Goal: Task Accomplishment & Management: Complete application form

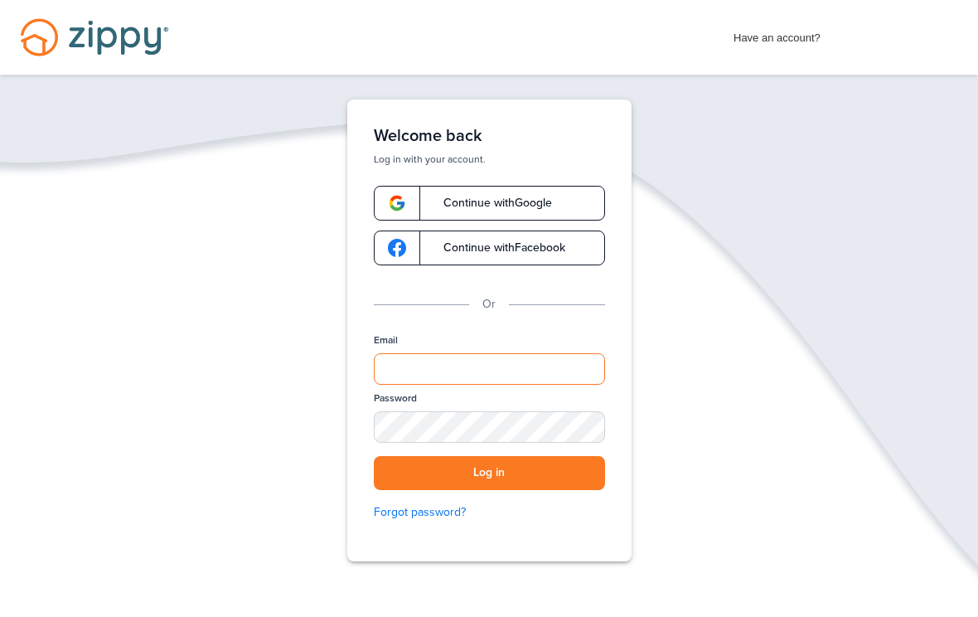
click at [476, 376] on input "Email" at bounding box center [489, 369] width 231 height 32
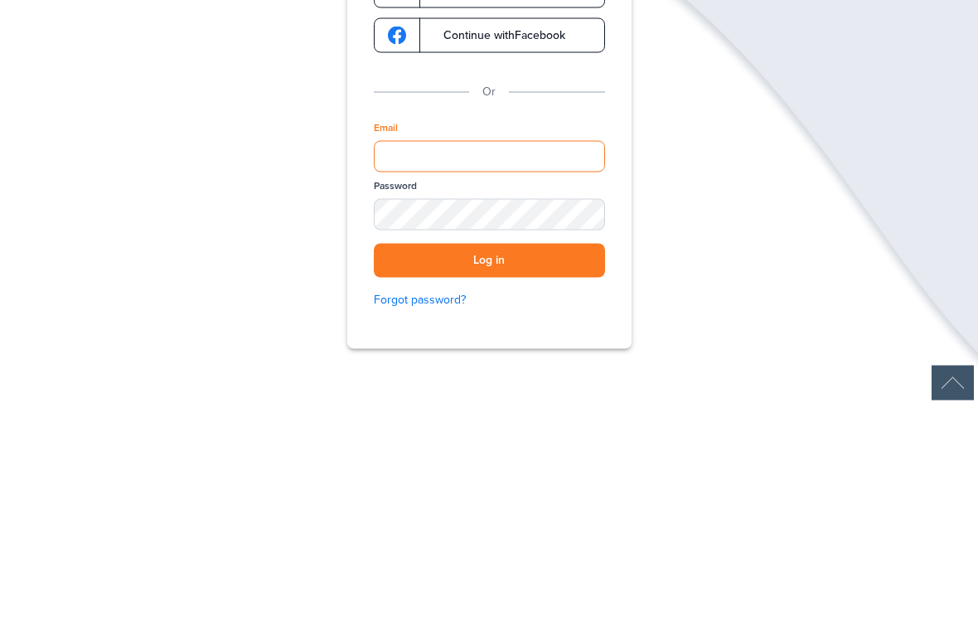
type input "**********"
click at [489, 456] on button "Log in" at bounding box center [489, 473] width 231 height 34
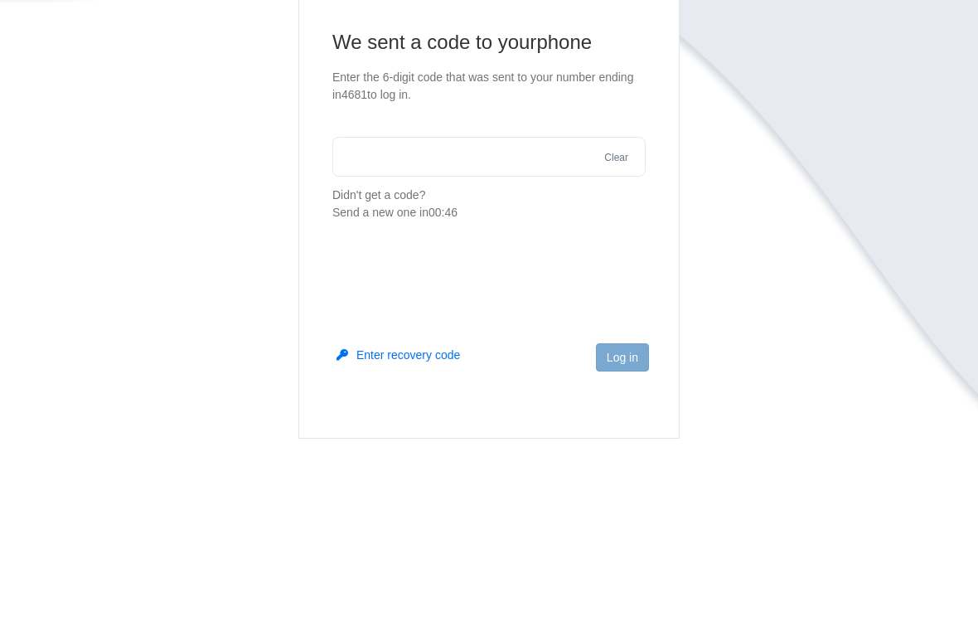
click at [392, 308] on input "text" at bounding box center [488, 328] width 313 height 40
click at [512, 308] on input "text" at bounding box center [488, 328] width 313 height 40
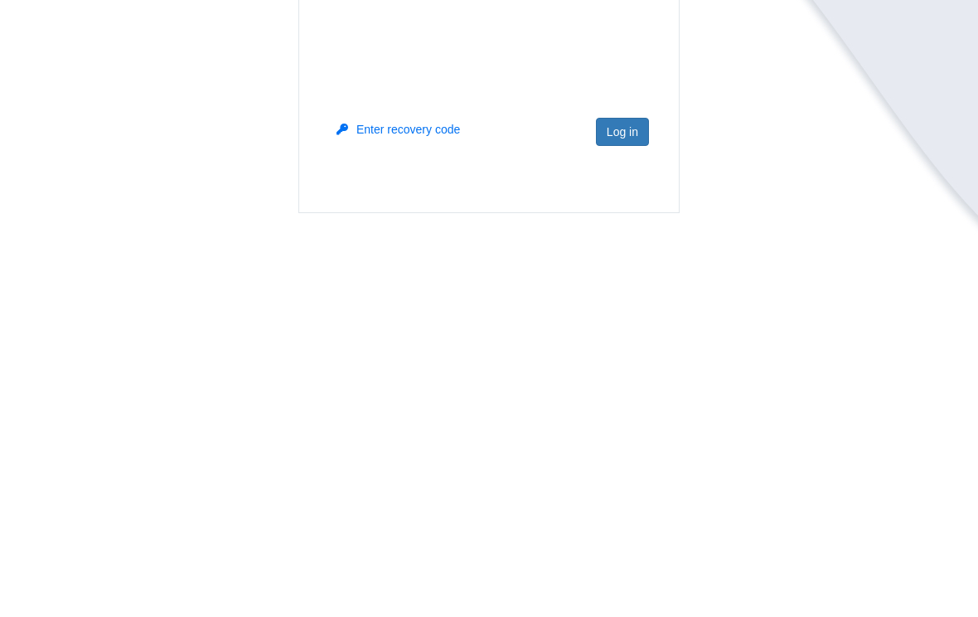
scroll to position [58, 0]
type input "******"
click at [636, 444] on footer "Log in" at bounding box center [489, 498] width 380 height 108
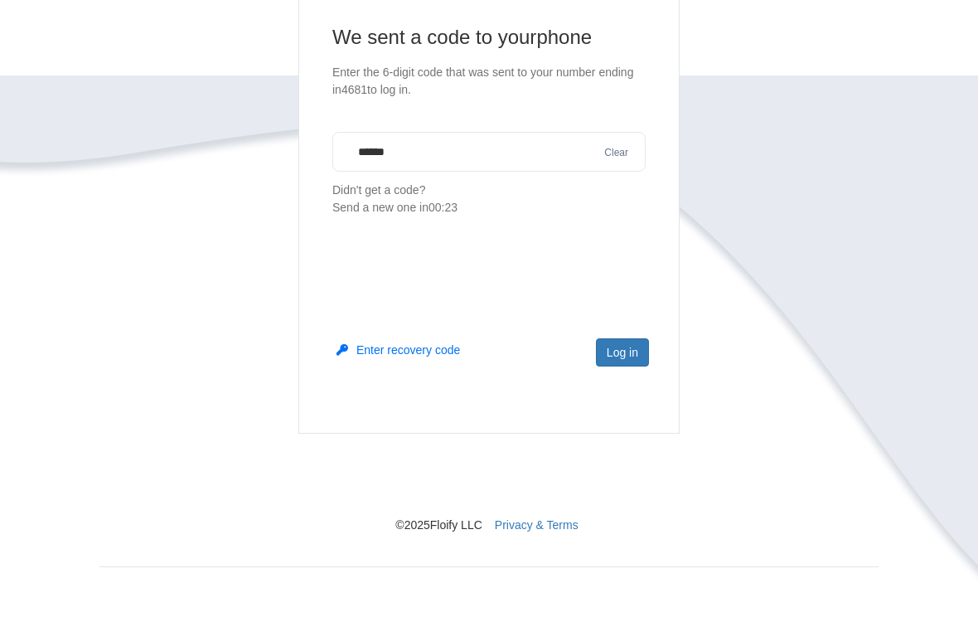
click at [622, 353] on button "Log in" at bounding box center [622, 352] width 53 height 28
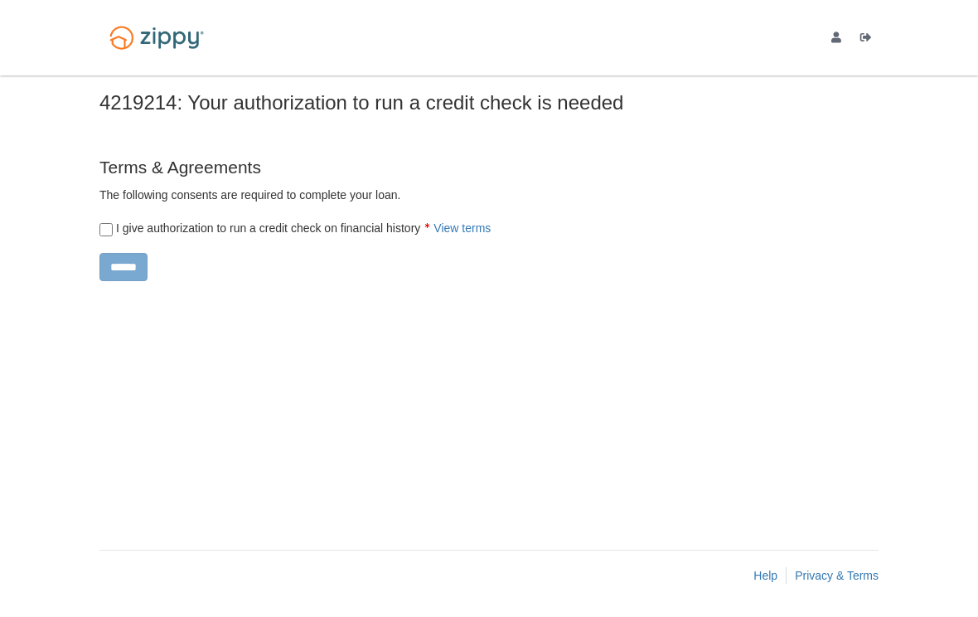
click at [100, 237] on form "Terms & Agreements The following consents are required to complete your loan. ×…" at bounding box center [430, 217] width 663 height 125
click at [104, 241] on form "Terms & Agreements The following consents are required to complete your loan. ×…" at bounding box center [430, 217] width 663 height 125
click at [99, 237] on div "× × Your authorization to run a credit check is needed 4219214: Your authorizat…" at bounding box center [489, 337] width 804 height 525
click at [124, 267] on input "******" at bounding box center [123, 267] width 48 height 28
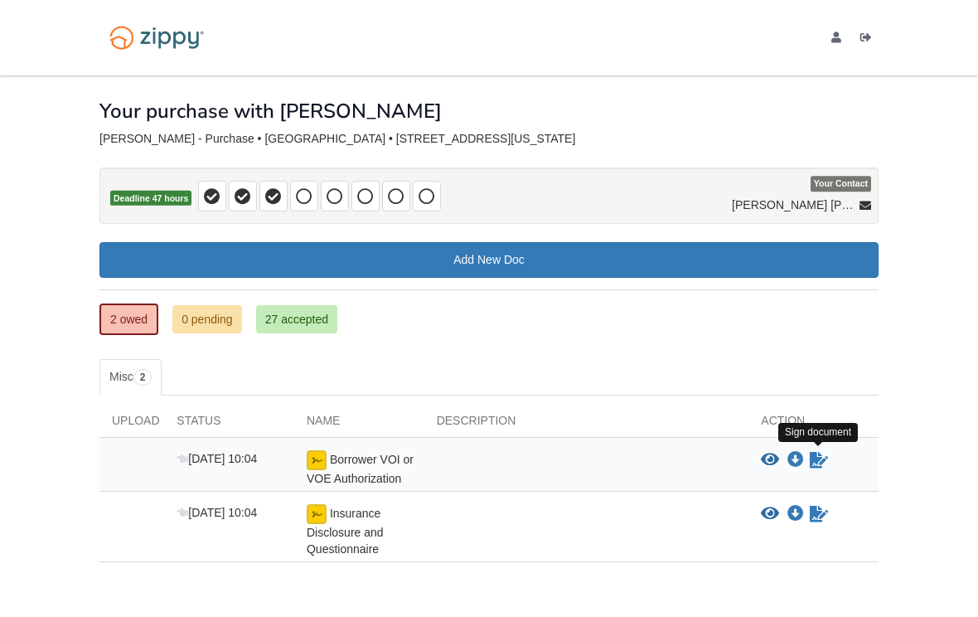
click at [819, 465] on icon "Sign Form" at bounding box center [819, 460] width 18 height 17
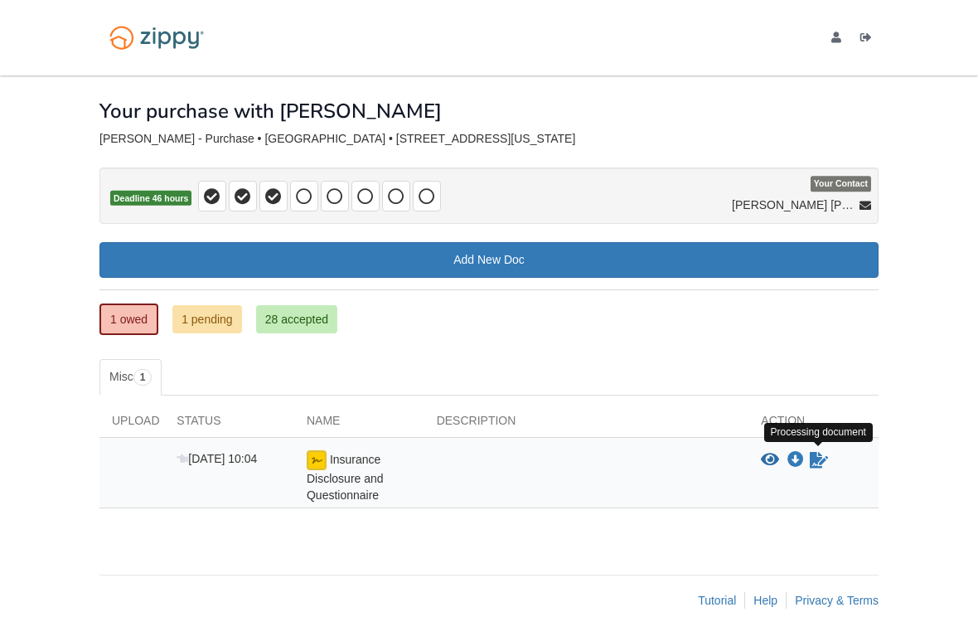
click at [826, 467] on link "Sign document" at bounding box center [819, 460] width 22 height 20
click at [824, 460] on icon "Waiting for your co-borrower to e-sign" at bounding box center [819, 460] width 18 height 17
